Goal: Transaction & Acquisition: Obtain resource

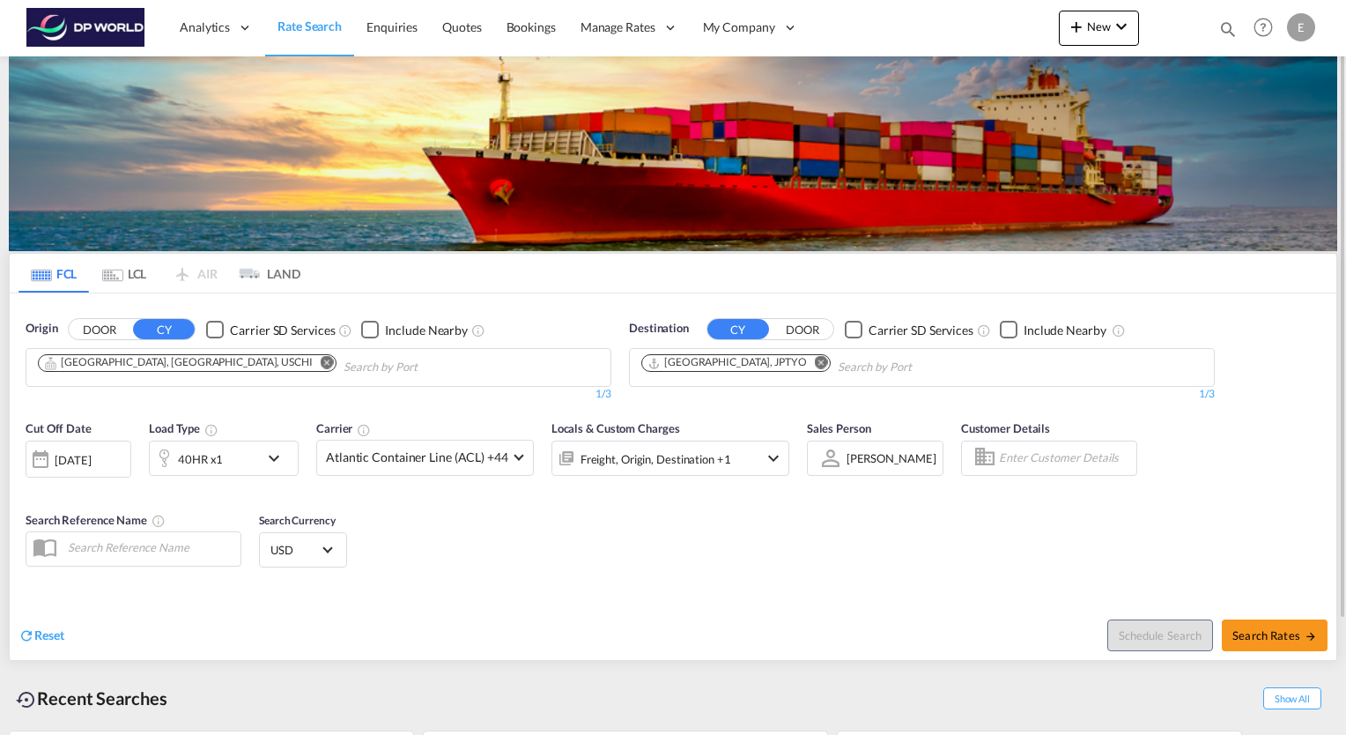
click at [117, 375] on md-chips-wrap "Chicago, IL, USCHI" at bounding box center [276, 365] width 483 height 33
click at [321, 361] on md-icon "Remove" at bounding box center [327, 362] width 13 height 13
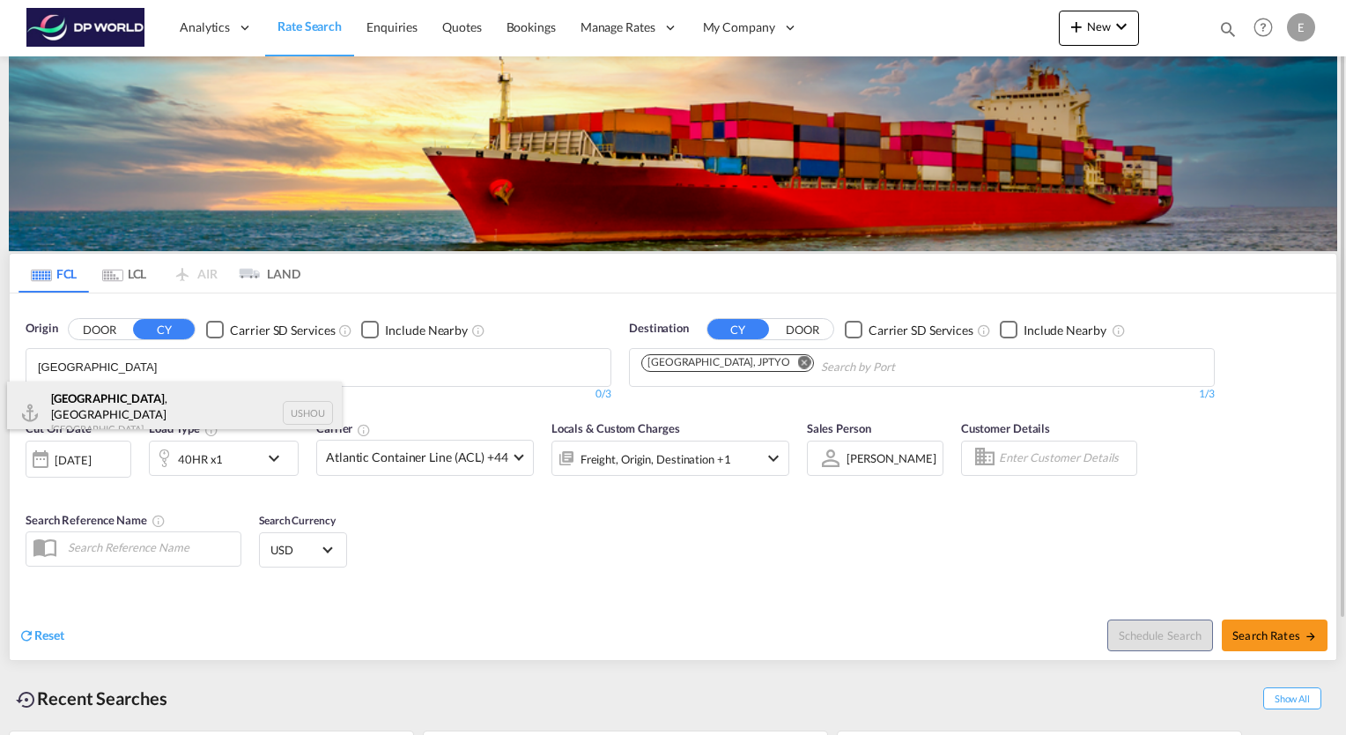
type input "houston"
click at [87, 397] on div "Houston , TX United States USHOU" at bounding box center [174, 413] width 335 height 63
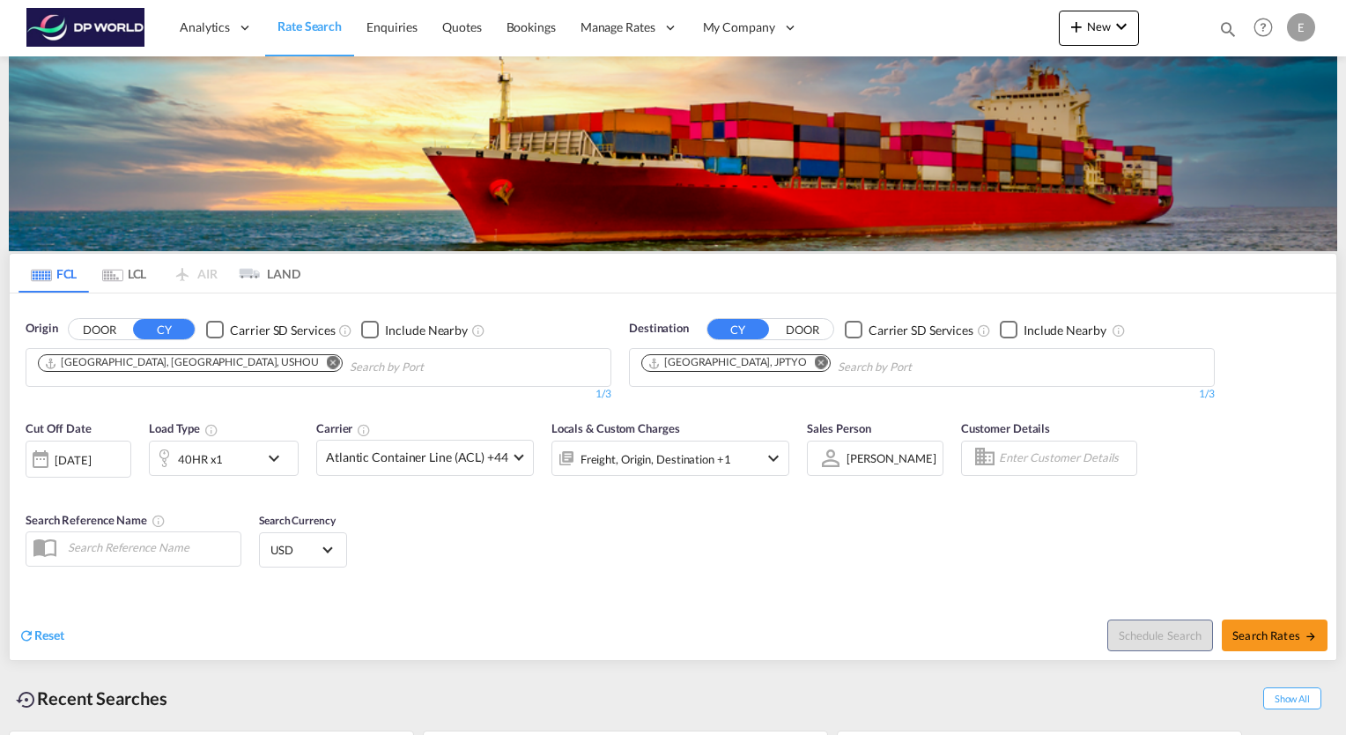
click at [815, 360] on md-icon "Remove" at bounding box center [821, 362] width 13 height 13
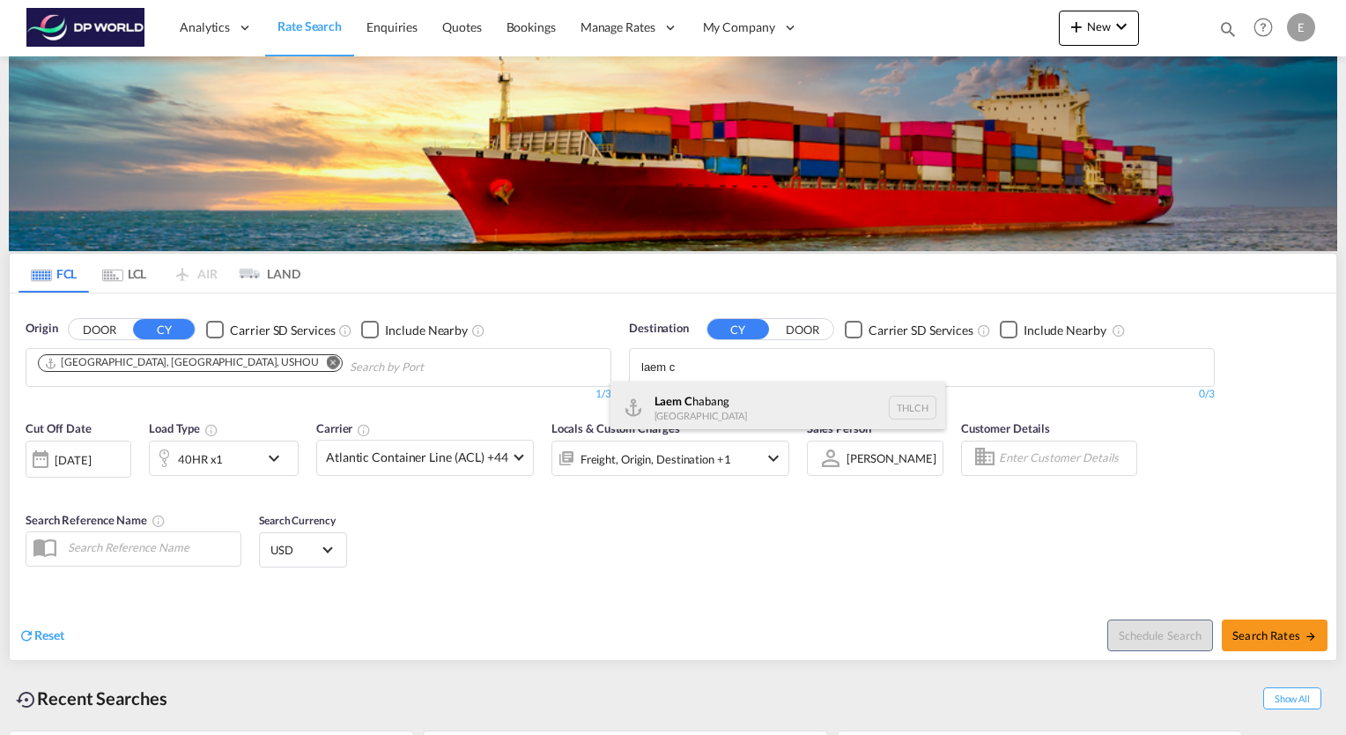
type input "laem c"
click at [690, 405] on div "Laem C habang Thailand THLCH" at bounding box center [778, 408] width 335 height 53
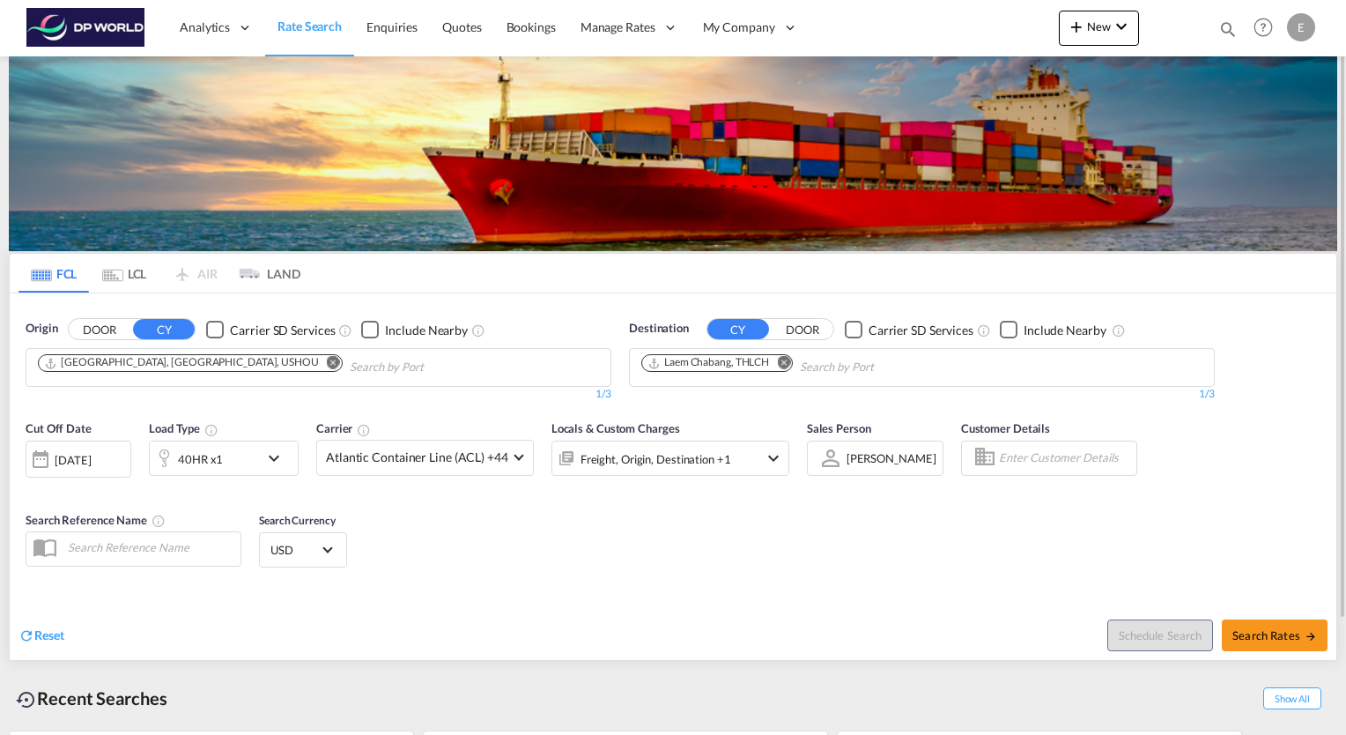
click at [263, 465] on md-icon "icon-chevron-down" at bounding box center [278, 458] width 30 height 21
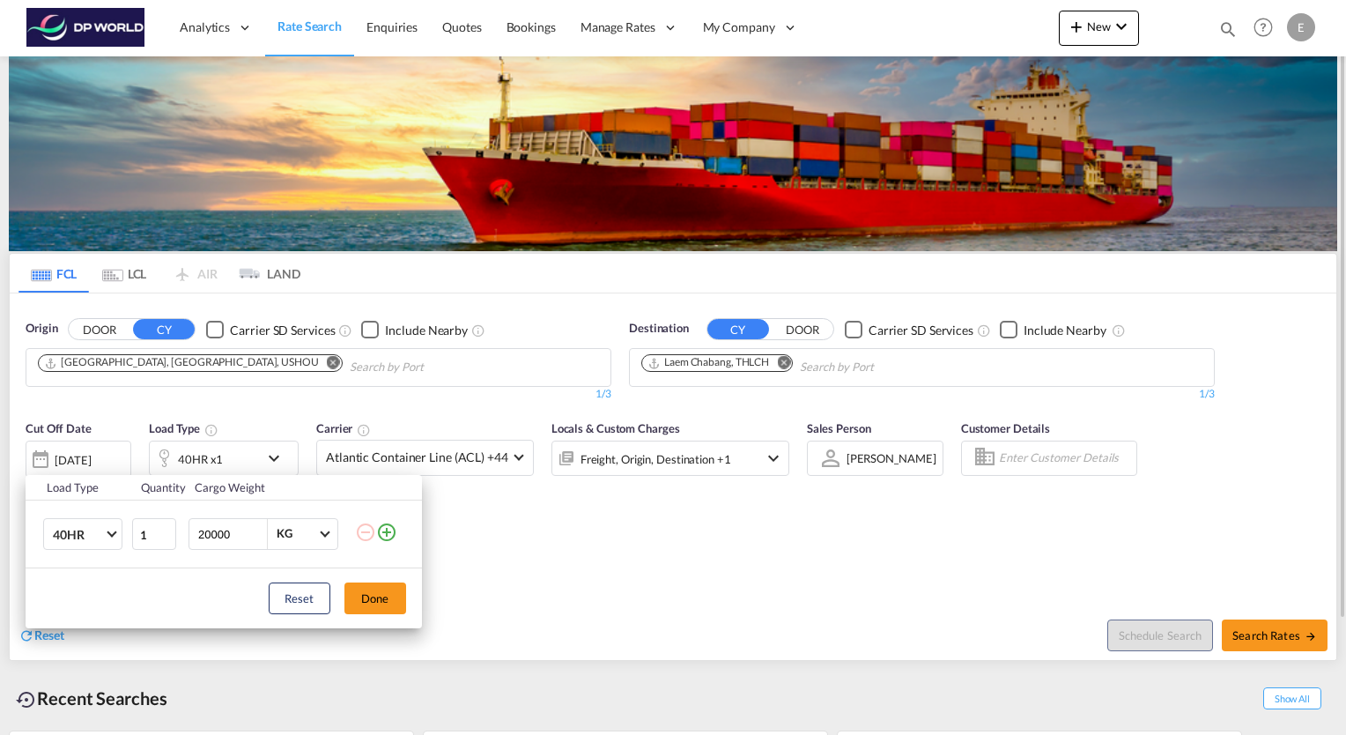
click at [275, 458] on div "Load Type Quantity Cargo Weight 40HR 20GP 40GP 40HC 45HC 20RE 40RE 40HR 20OT 40…" at bounding box center [673, 367] width 1346 height 735
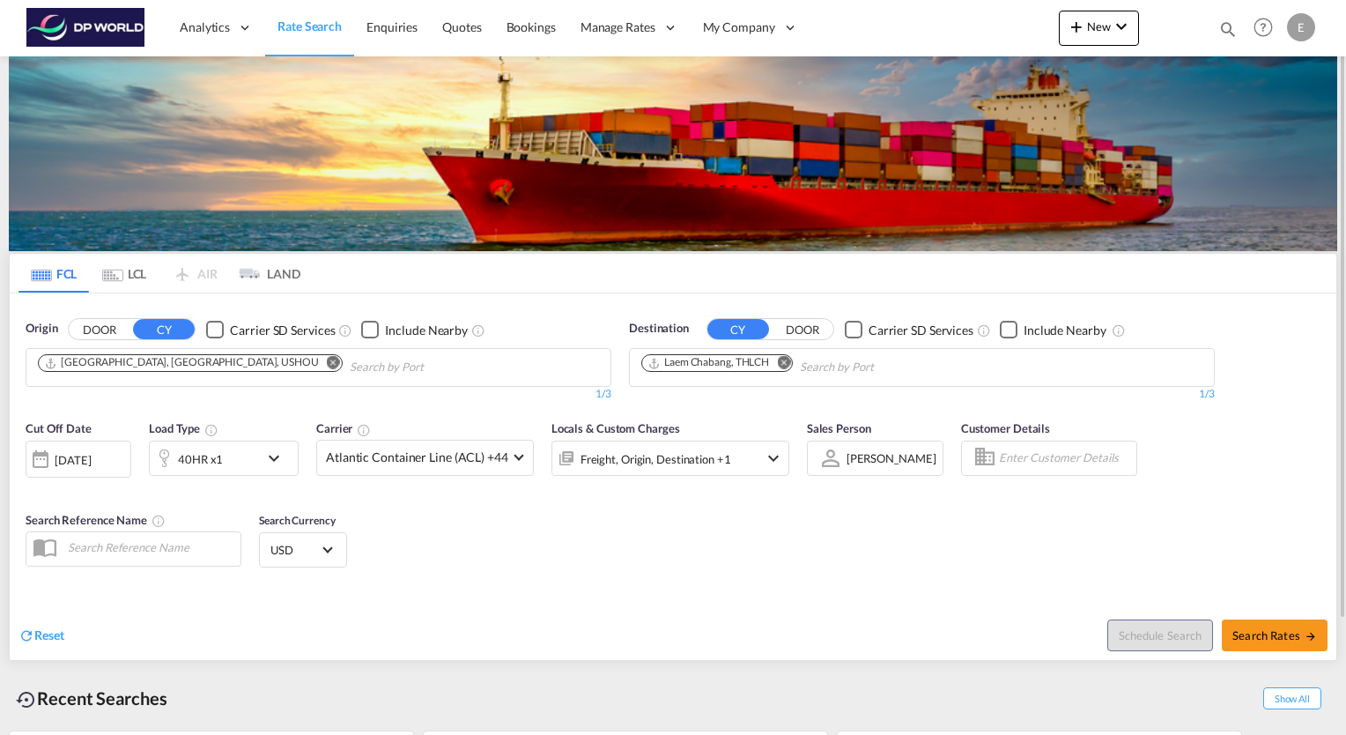
click at [275, 458] on md-icon "icon-chevron-down" at bounding box center [278, 458] width 30 height 21
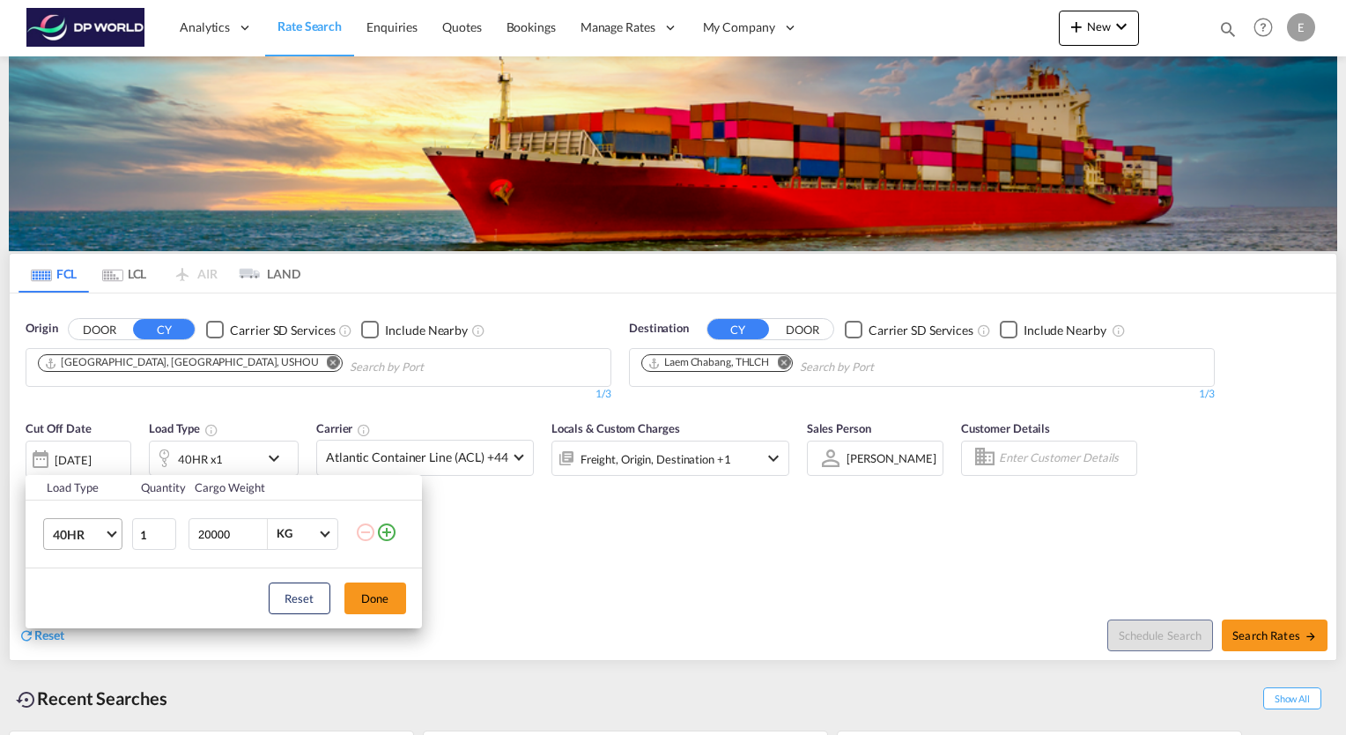
click at [109, 530] on span "Choose: \a40HR" at bounding box center [112, 532] width 10 height 10
click at [85, 530] on md-option "40HC" at bounding box center [98, 527] width 120 height 42
click at [367, 596] on button "Done" at bounding box center [376, 598] width 62 height 32
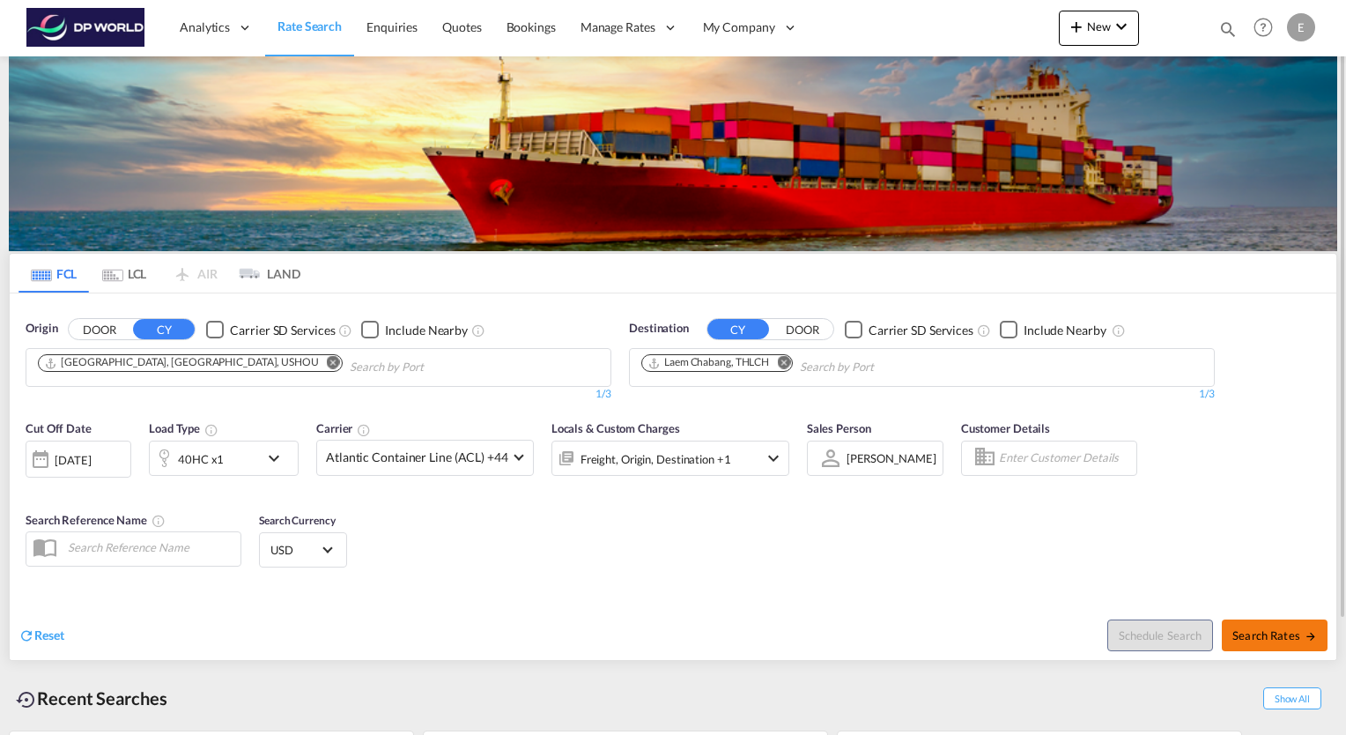
click at [1257, 634] on span "Search Rates" at bounding box center [1275, 635] width 85 height 14
type input "USHOU to THLCH / 1 Oct 2025"
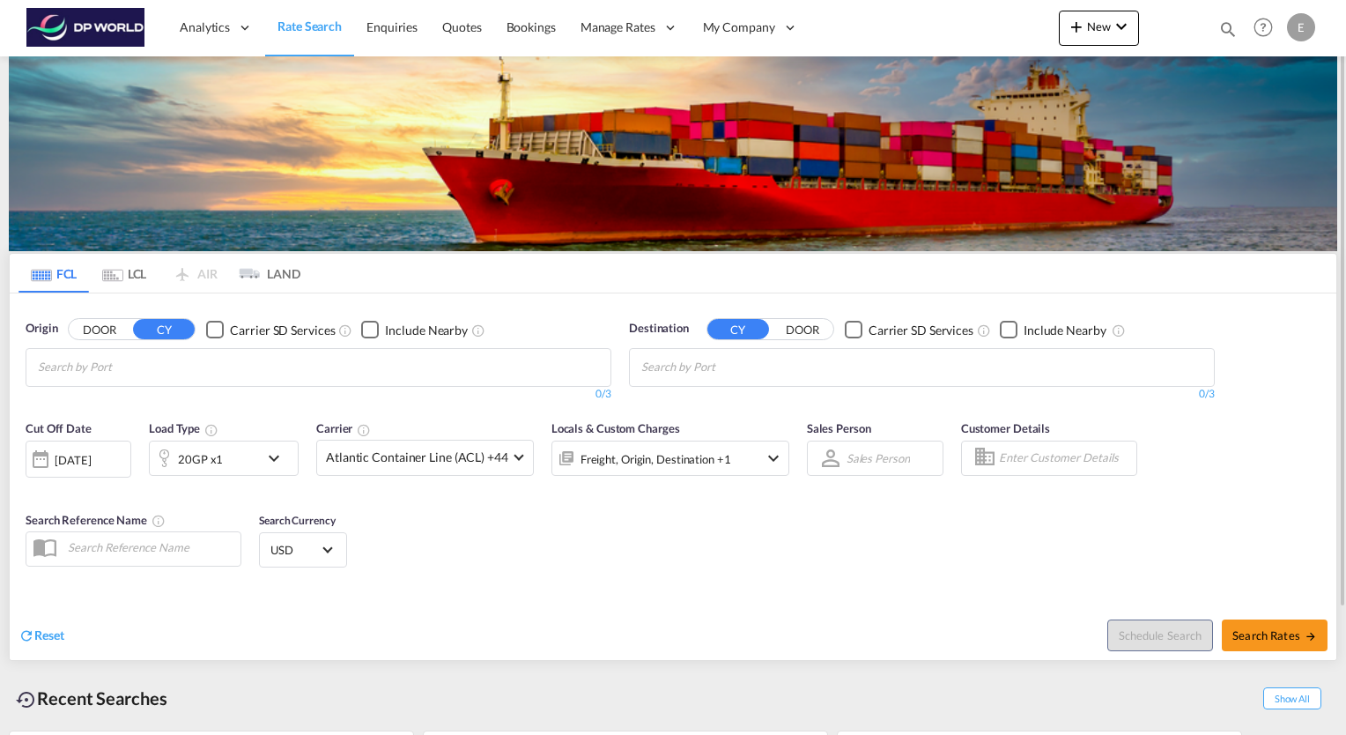
click at [97, 367] on input "Chips input." at bounding box center [121, 367] width 167 height 28
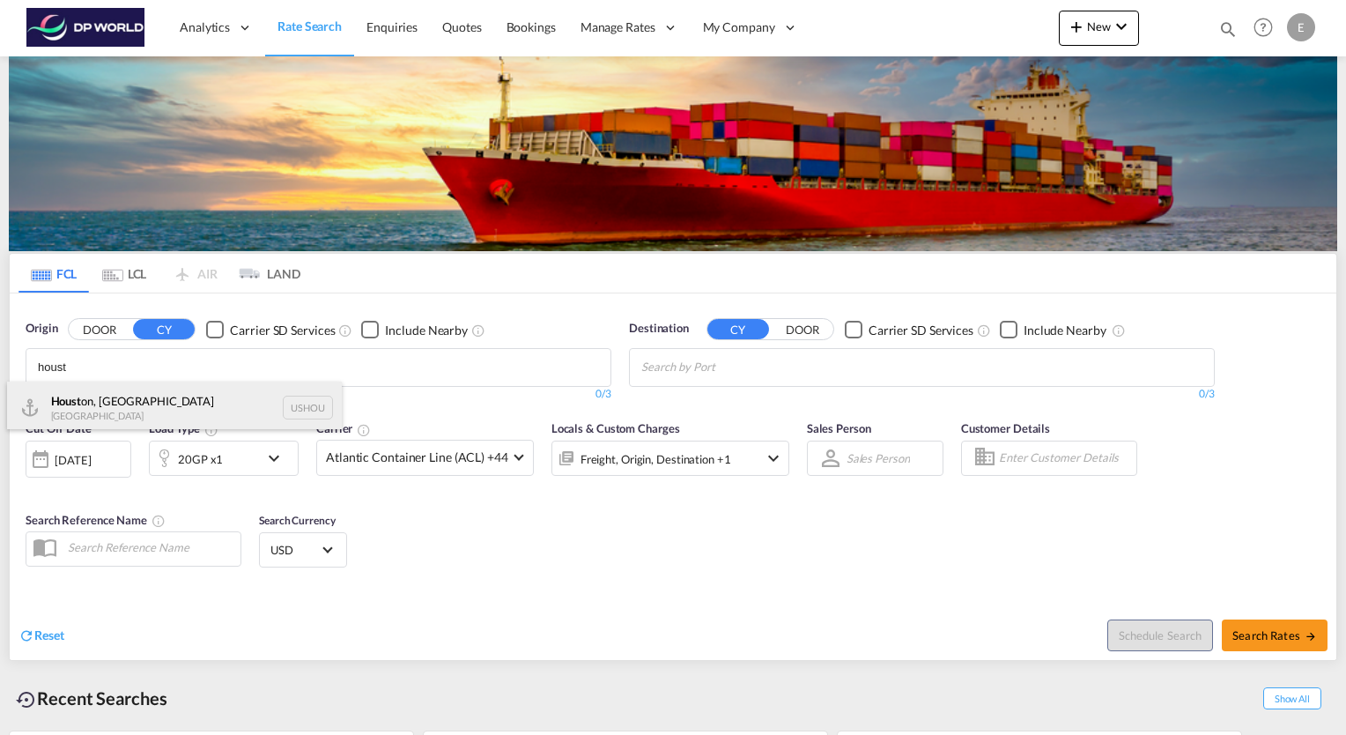
type input "houst"
click at [80, 394] on div "Houst on, [GEOGRAPHIC_DATA] [GEOGRAPHIC_DATA] USHOU" at bounding box center [174, 408] width 335 height 53
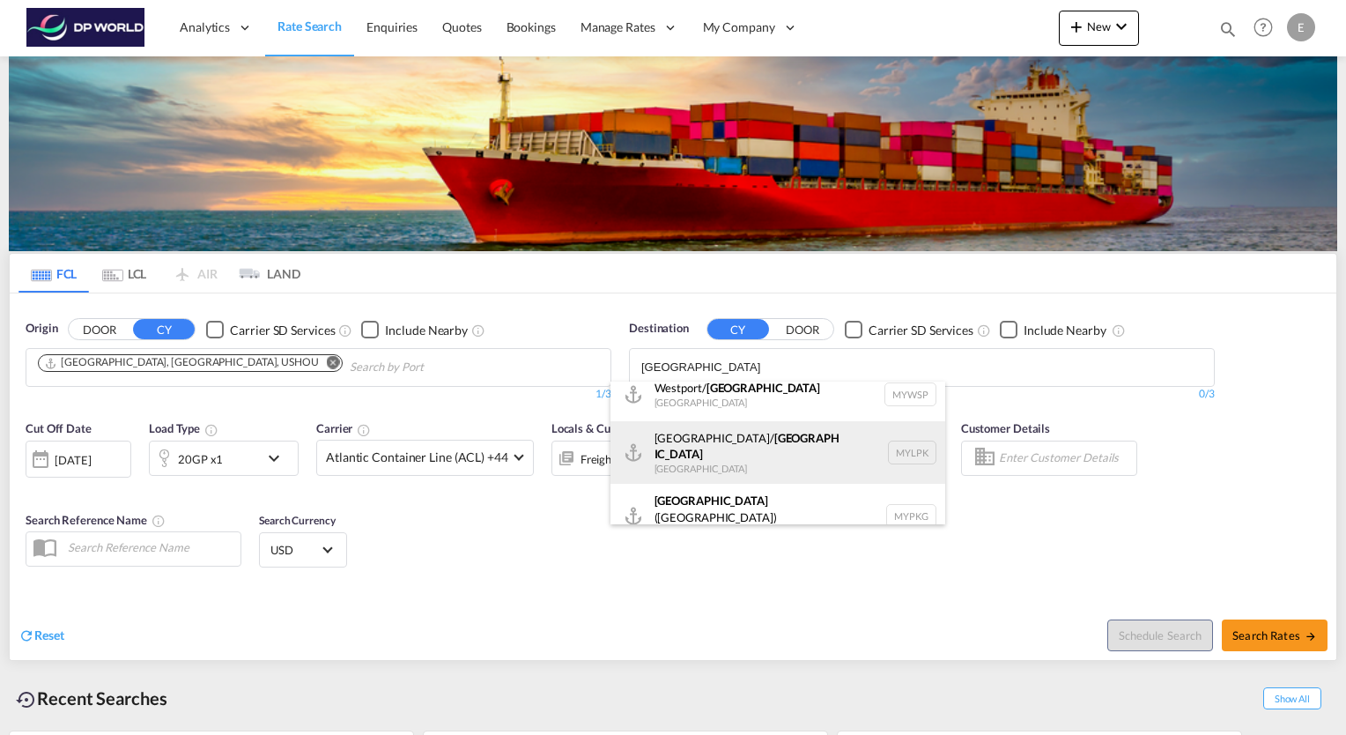
scroll to position [15, 0]
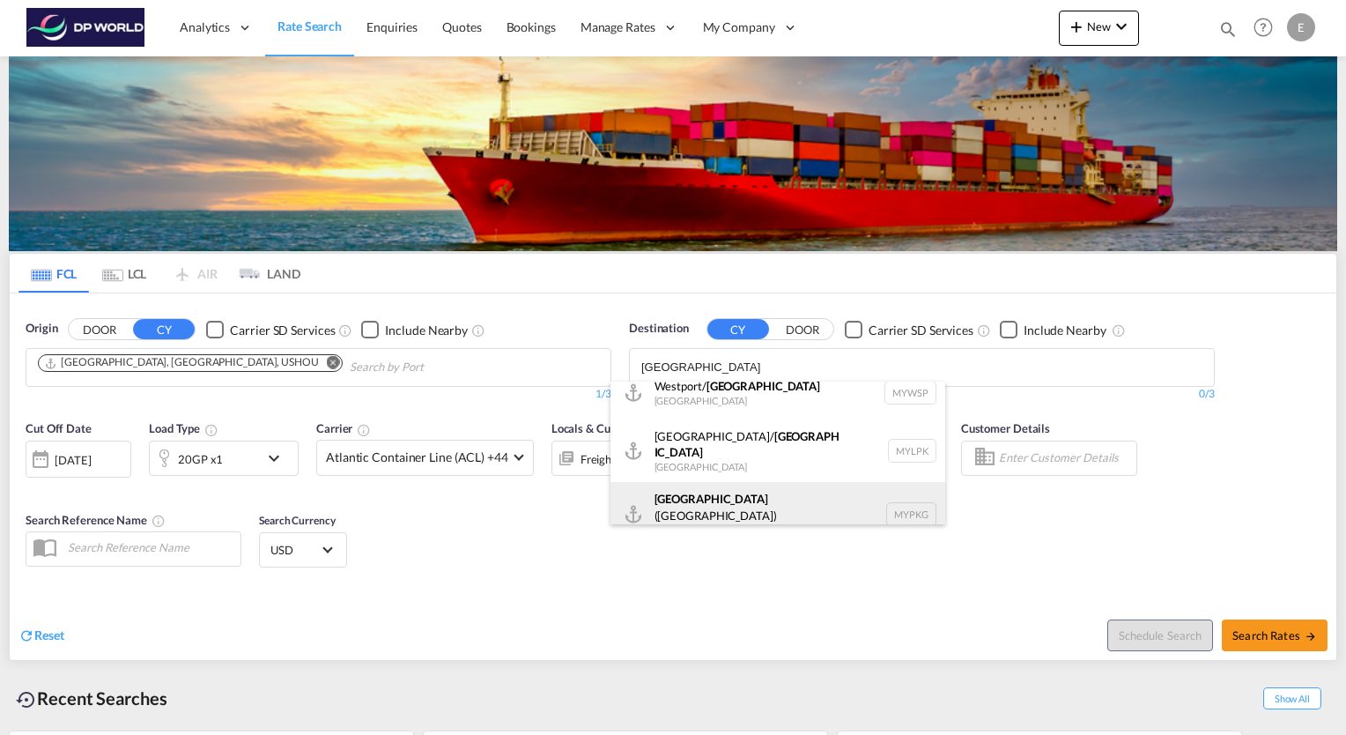
type input "[GEOGRAPHIC_DATA]"
click at [703, 490] on div "[GEOGRAPHIC_DATA] ([GEOGRAPHIC_DATA]) [GEOGRAPHIC_DATA] MYPKG" at bounding box center [778, 513] width 335 height 63
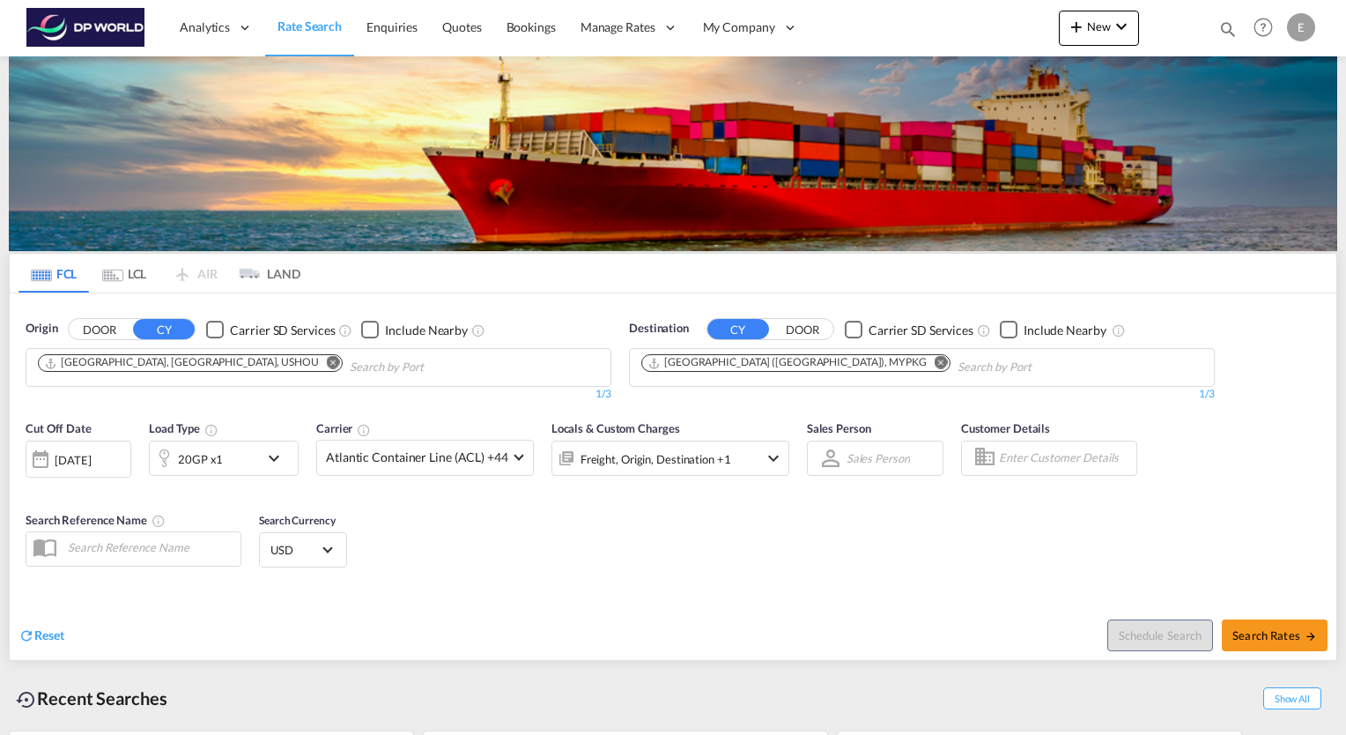
scroll to position [0, 0]
click at [273, 457] on md-icon "icon-chevron-down" at bounding box center [278, 458] width 30 height 21
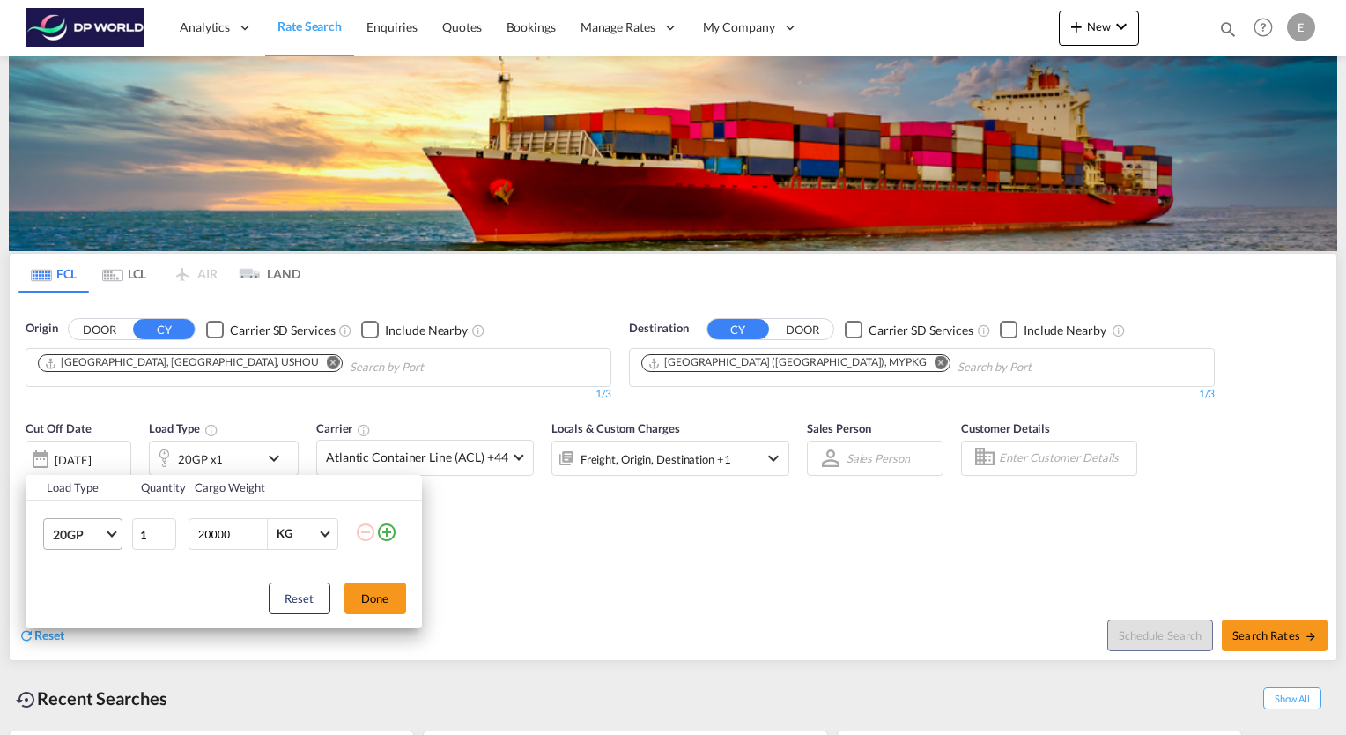
click at [113, 534] on span "Choose: \a20GP" at bounding box center [112, 532] width 10 height 10
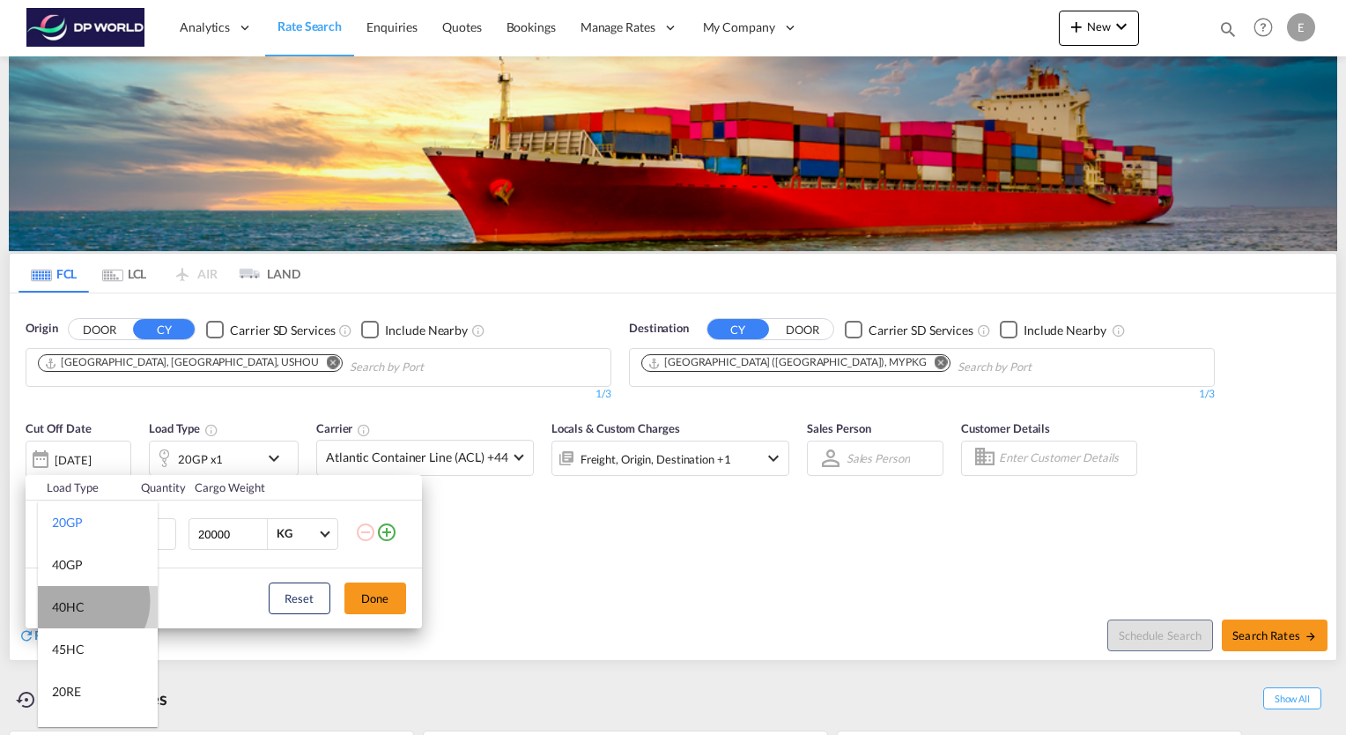
click at [82, 601] on div "40HC" at bounding box center [68, 607] width 33 height 18
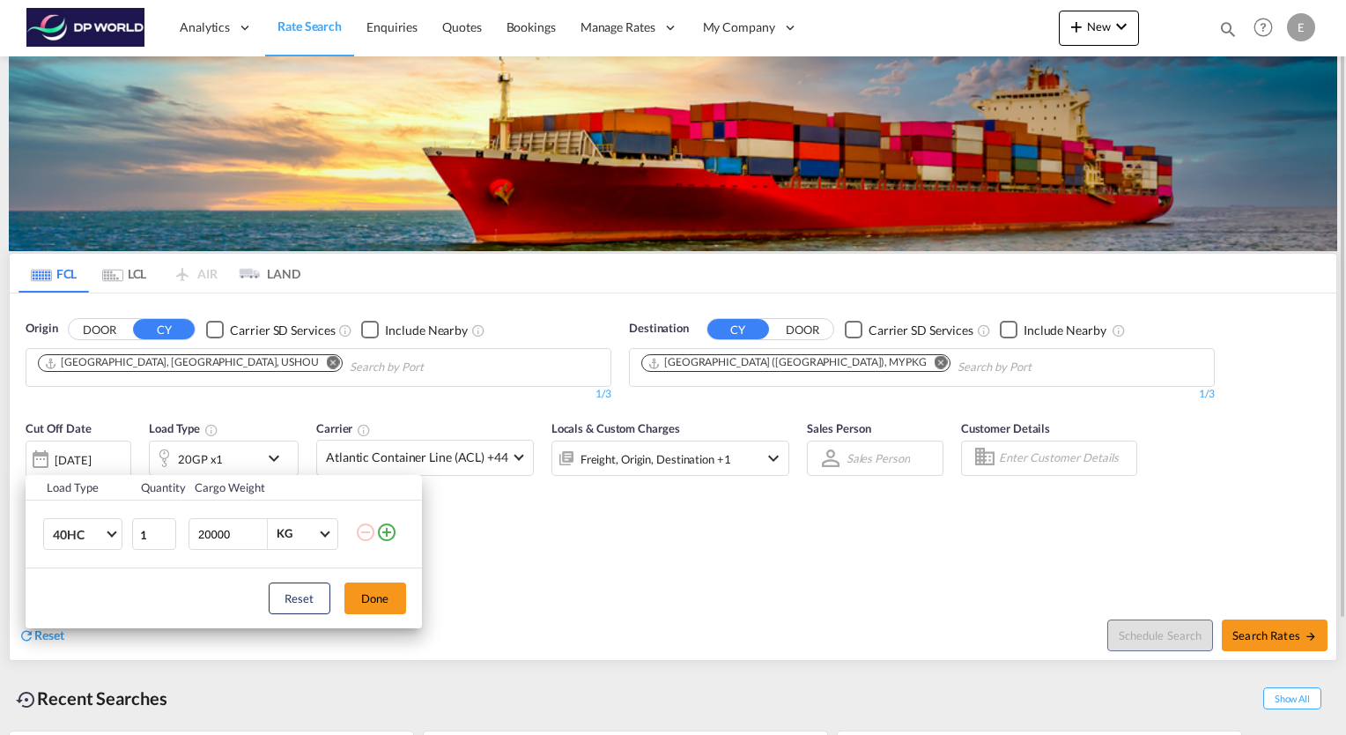
click at [365, 604] on button "Done" at bounding box center [376, 598] width 62 height 32
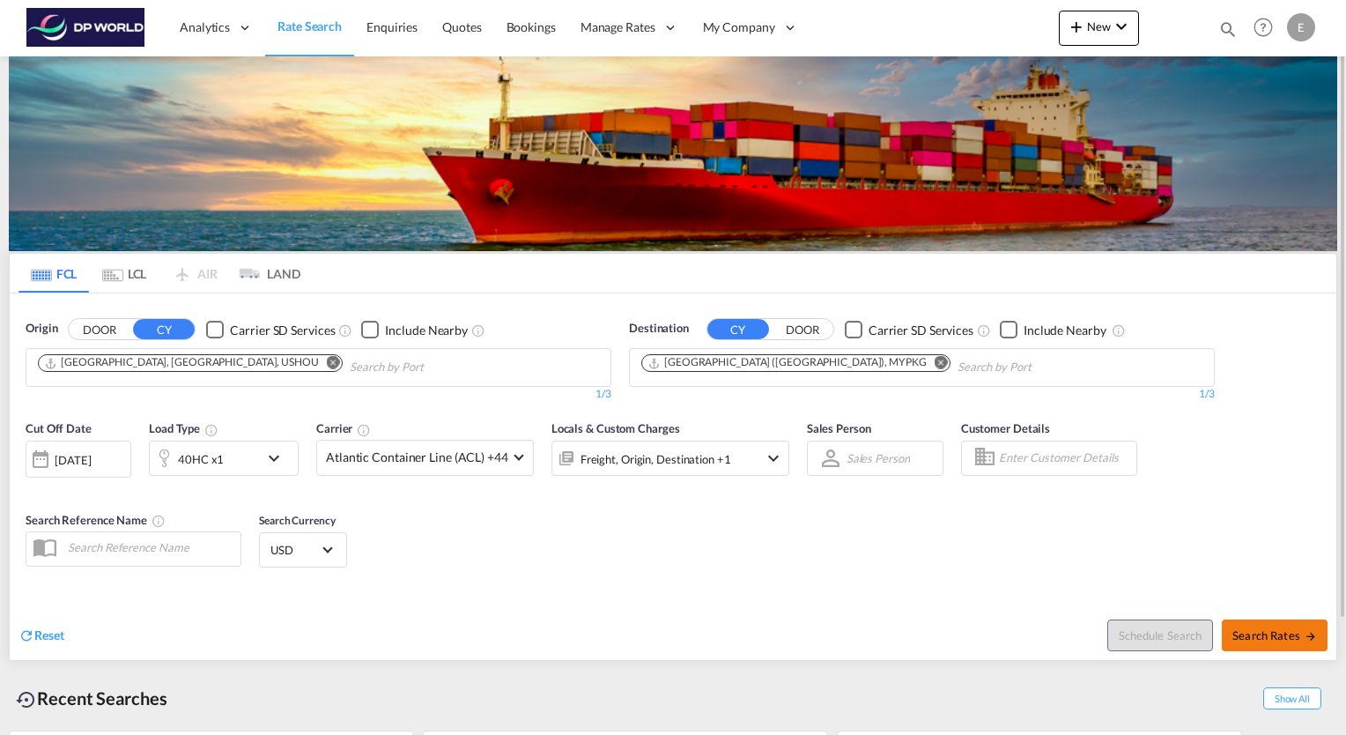
click at [1272, 635] on span "Search Rates" at bounding box center [1275, 635] width 85 height 14
type input "USHOU to MYPKG / [DATE]"
